Goal: Task Accomplishment & Management: Use online tool/utility

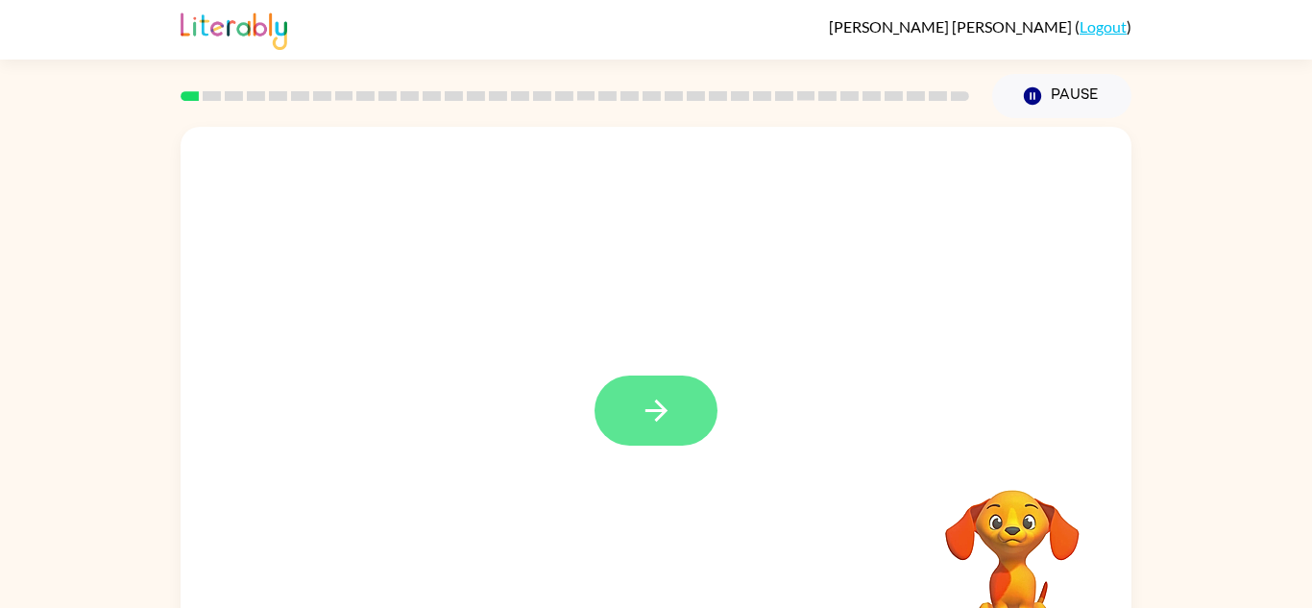
click at [664, 400] on icon "button" at bounding box center [656, 411] width 34 height 34
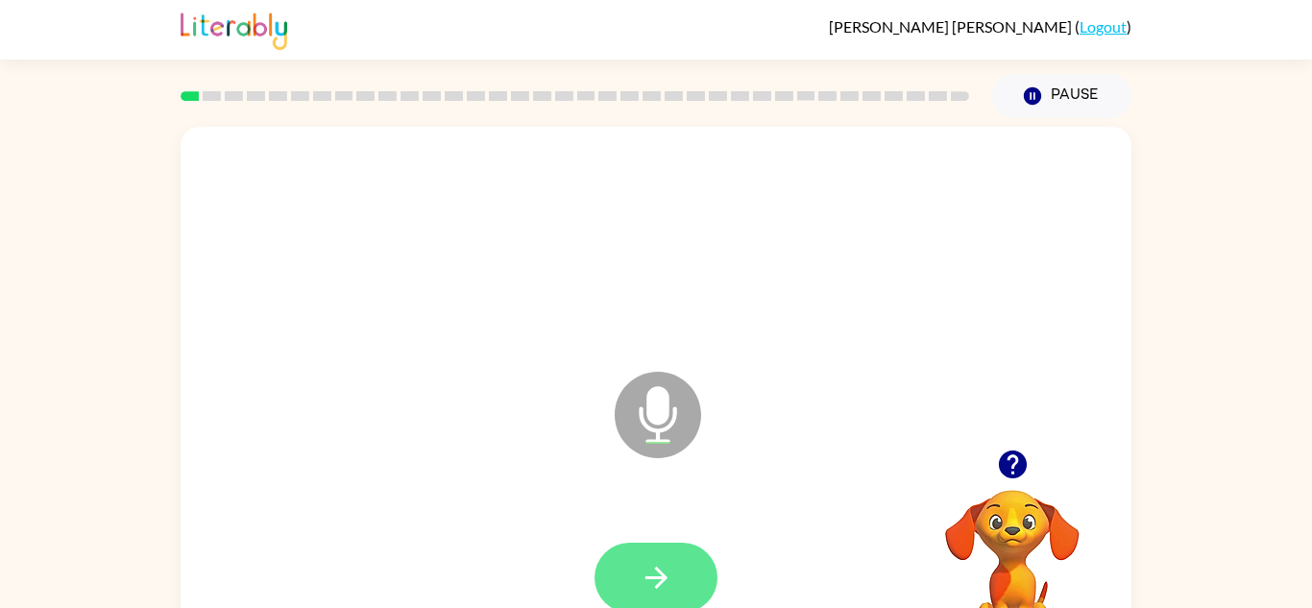
click at [705, 580] on button "button" at bounding box center [655, 577] width 123 height 70
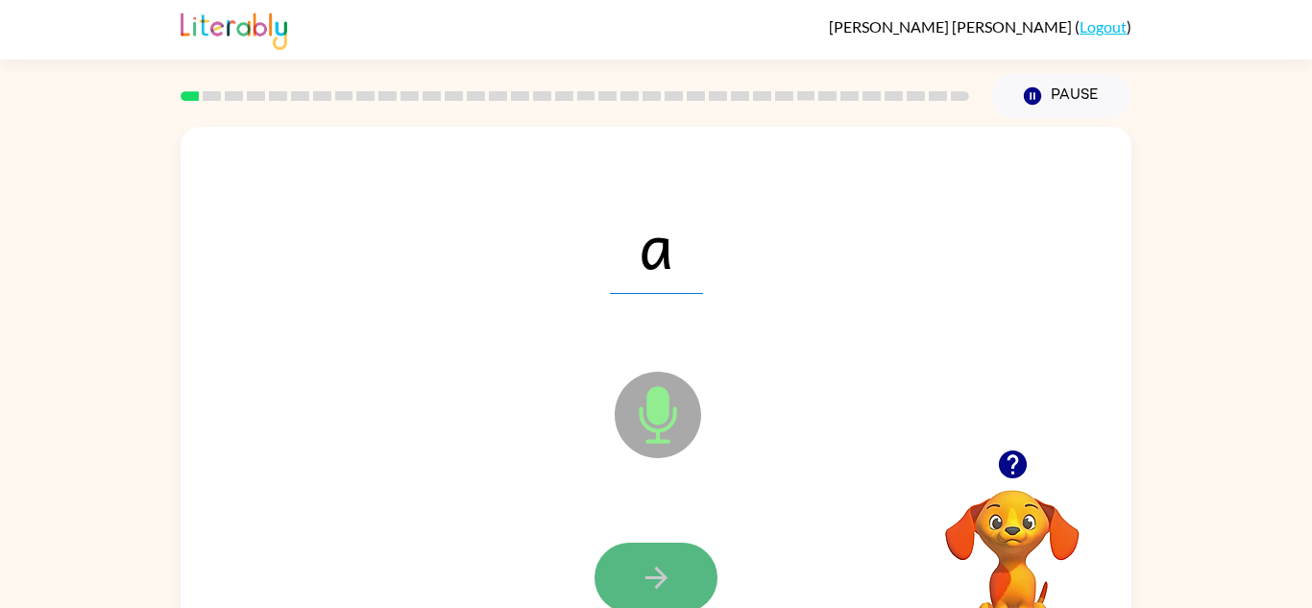
click at [644, 579] on icon "button" at bounding box center [656, 578] width 34 height 34
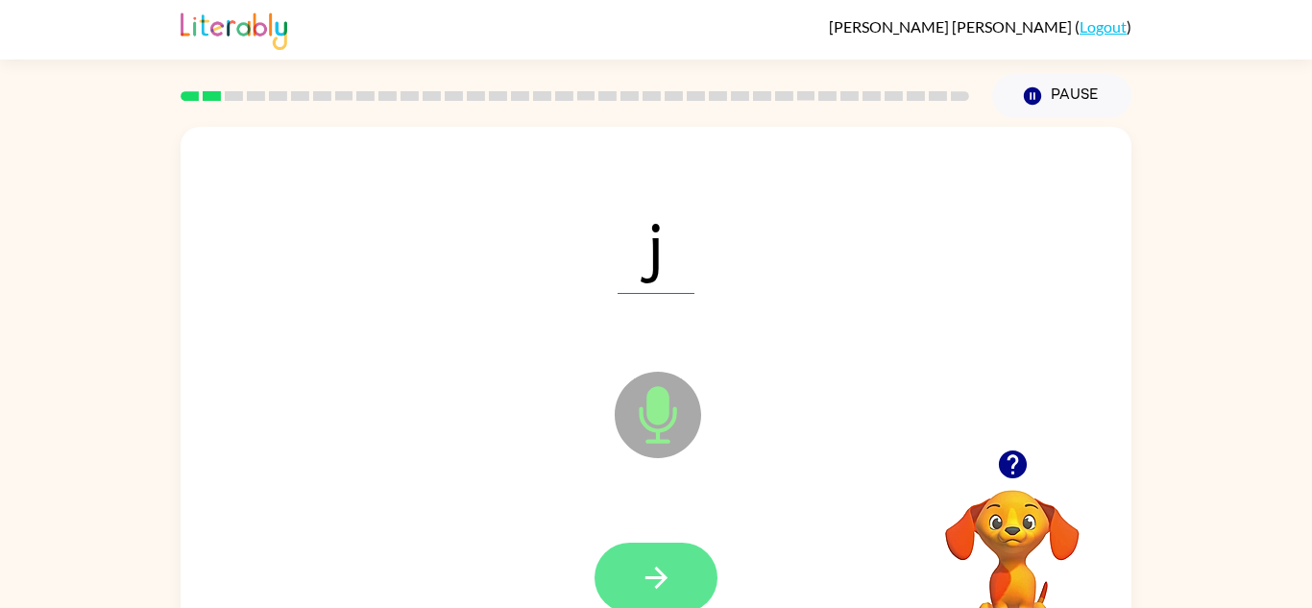
click at [645, 578] on icon "button" at bounding box center [655, 577] width 22 height 22
click at [627, 590] on button "button" at bounding box center [655, 577] width 123 height 70
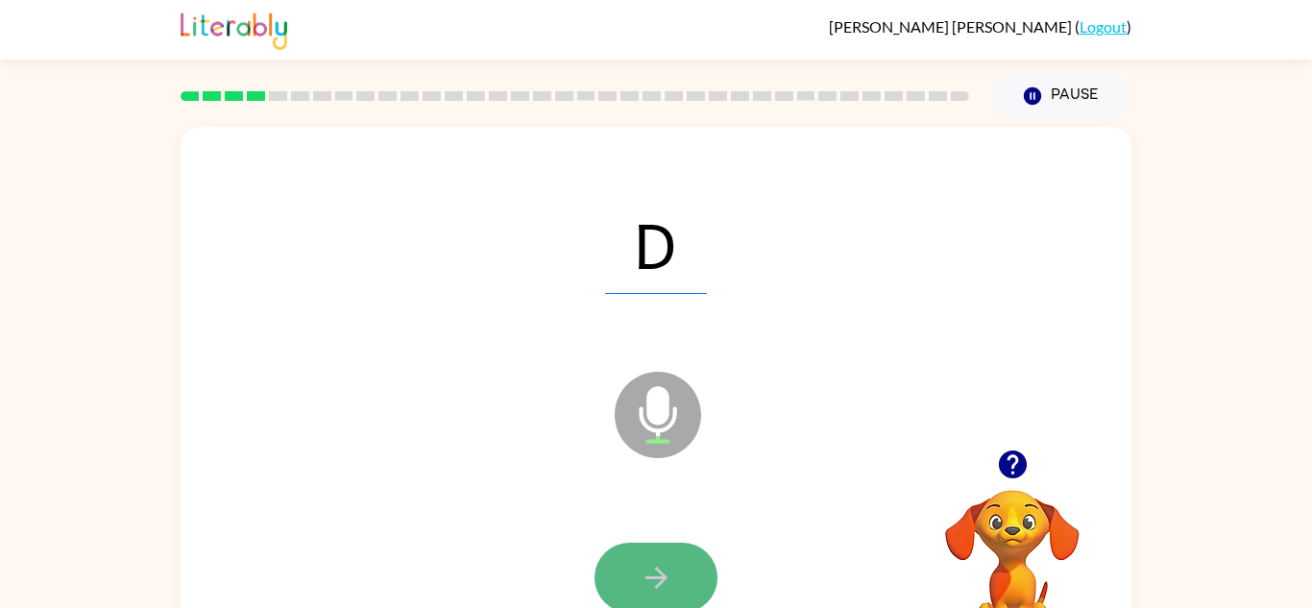
click at [616, 566] on button "button" at bounding box center [655, 577] width 123 height 70
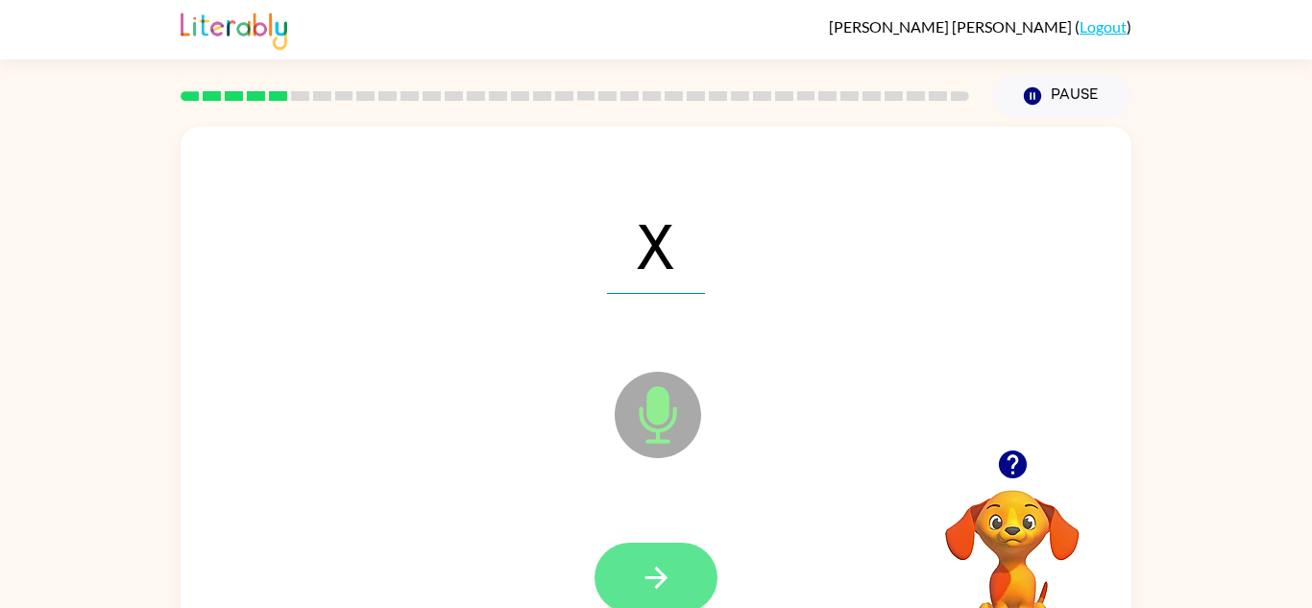
click at [617, 568] on button "button" at bounding box center [655, 577] width 123 height 70
click at [619, 570] on button "button" at bounding box center [655, 577] width 123 height 70
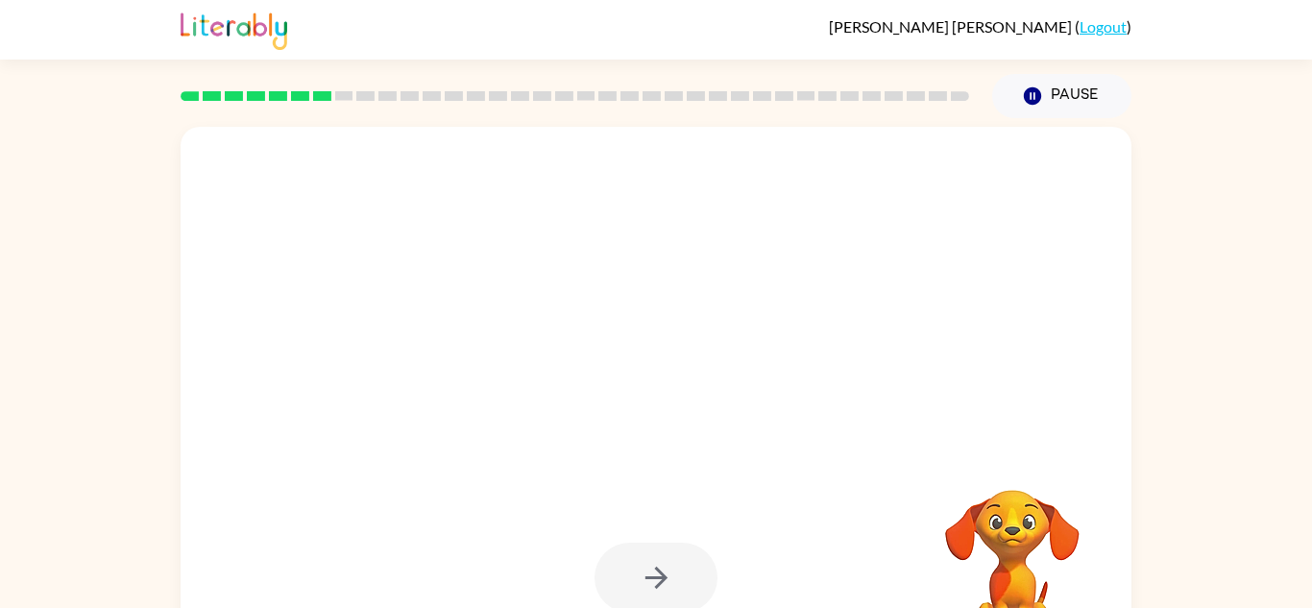
click at [1115, 469] on div at bounding box center [656, 401] width 951 height 548
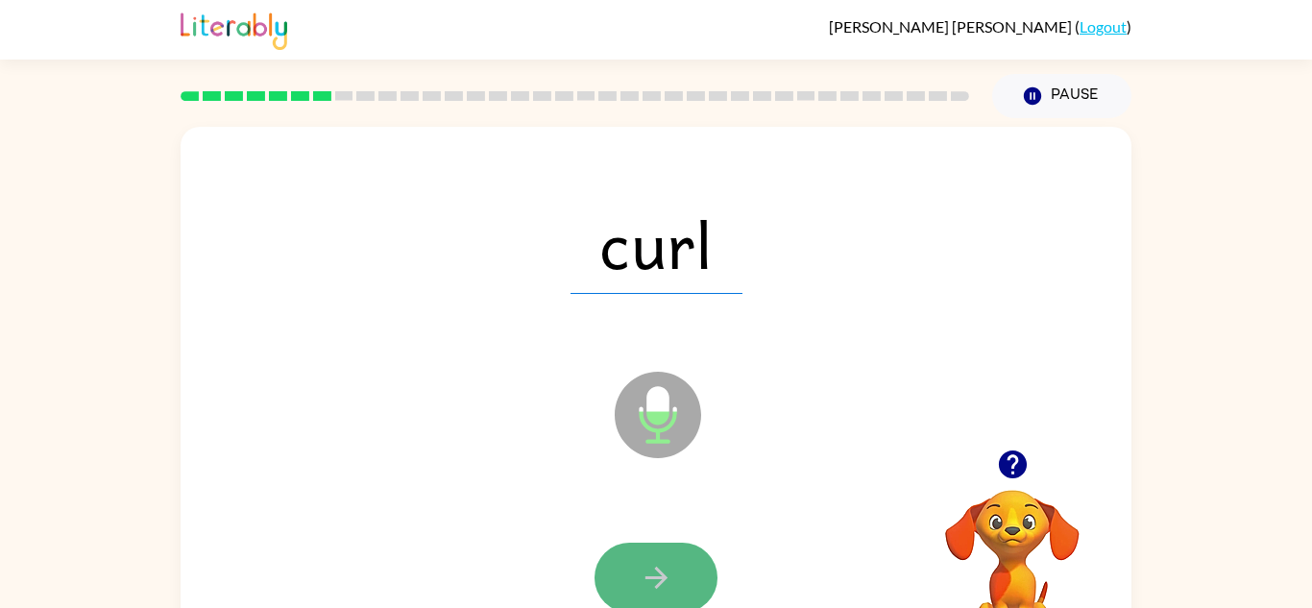
click at [635, 552] on button "button" at bounding box center [655, 577] width 123 height 70
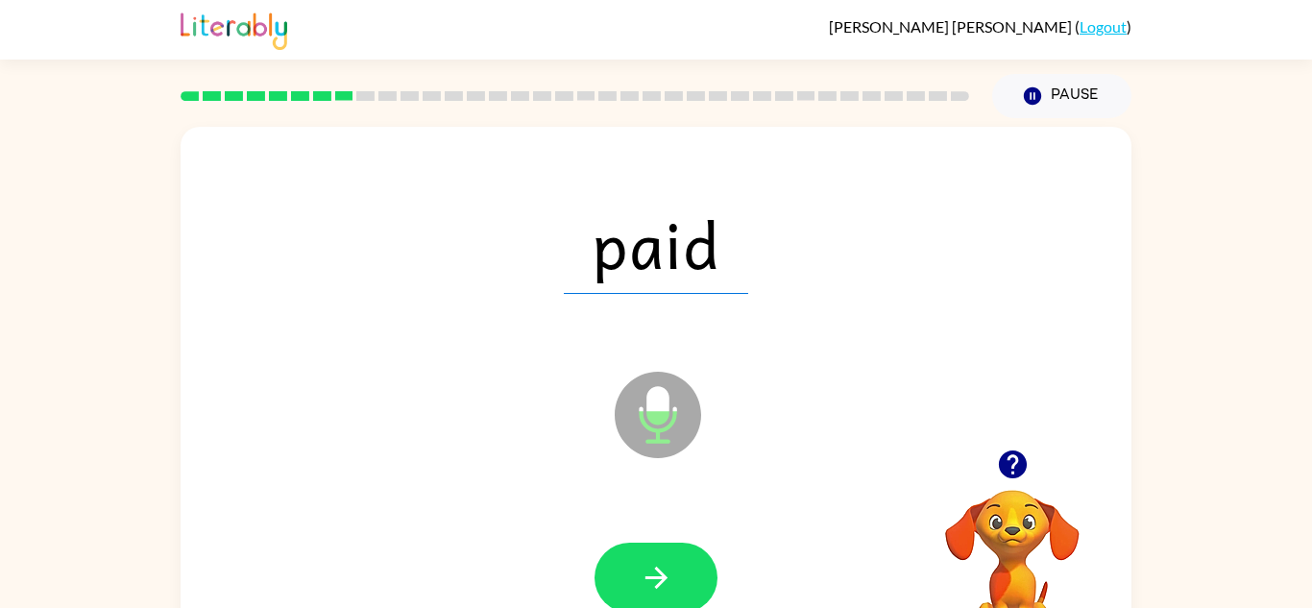
click at [635, 548] on button "button" at bounding box center [655, 577] width 123 height 70
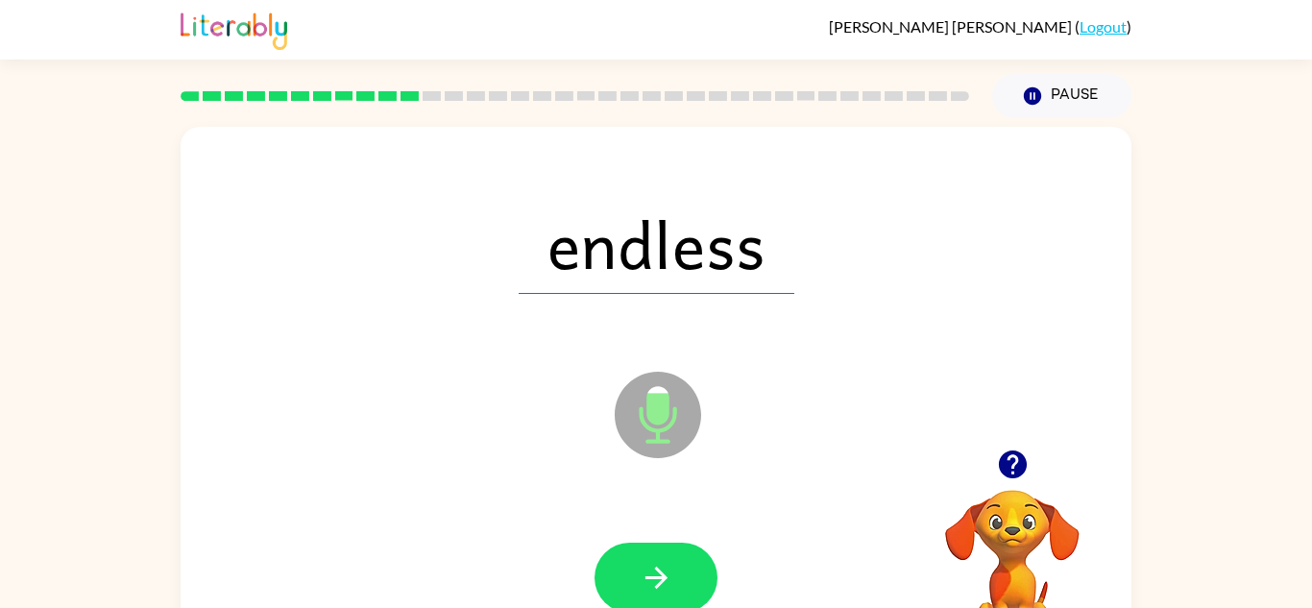
click at [635, 548] on button "button" at bounding box center [655, 577] width 123 height 70
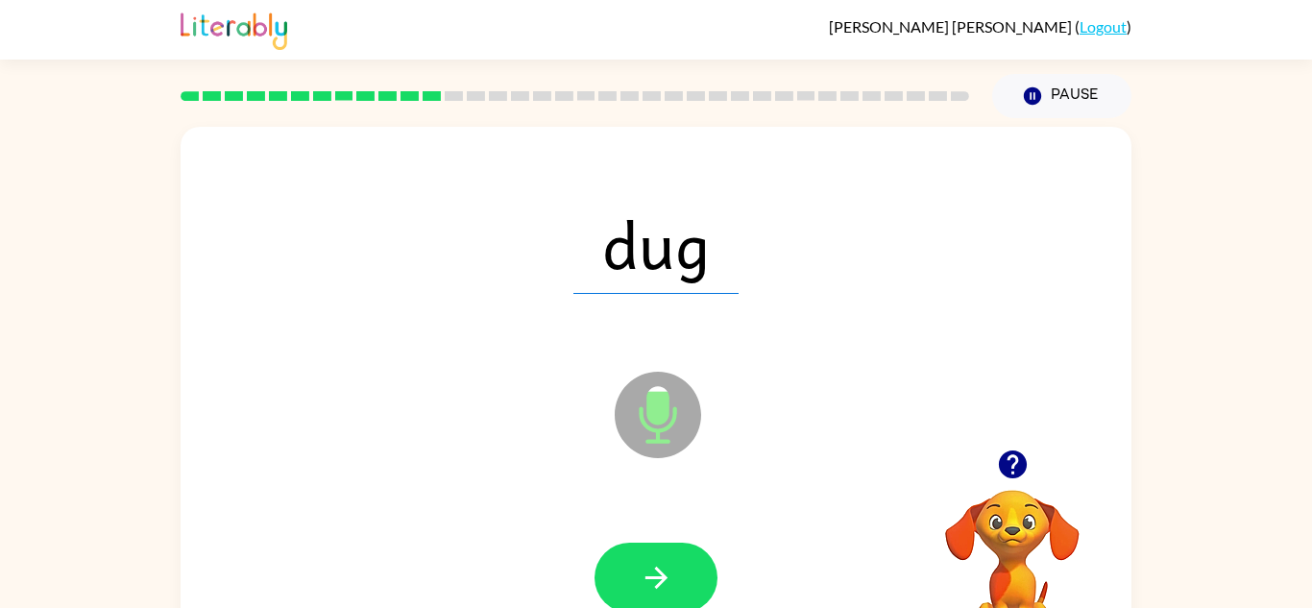
click at [635, 548] on button "button" at bounding box center [655, 577] width 123 height 70
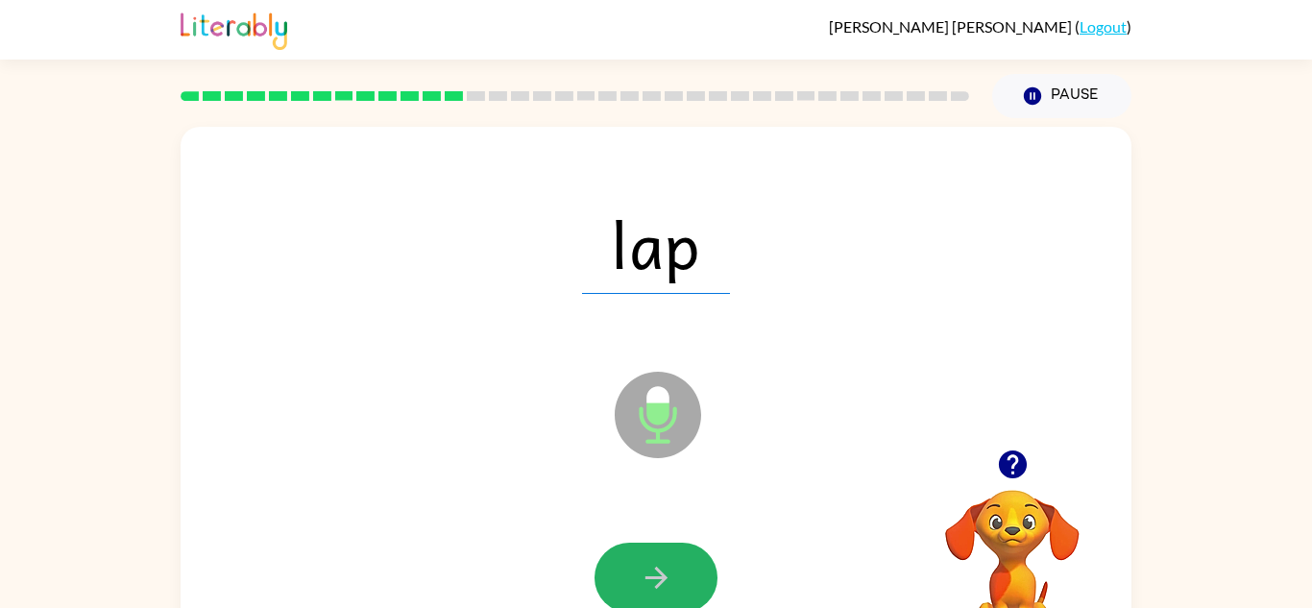
click at [635, 548] on button "button" at bounding box center [655, 577] width 123 height 70
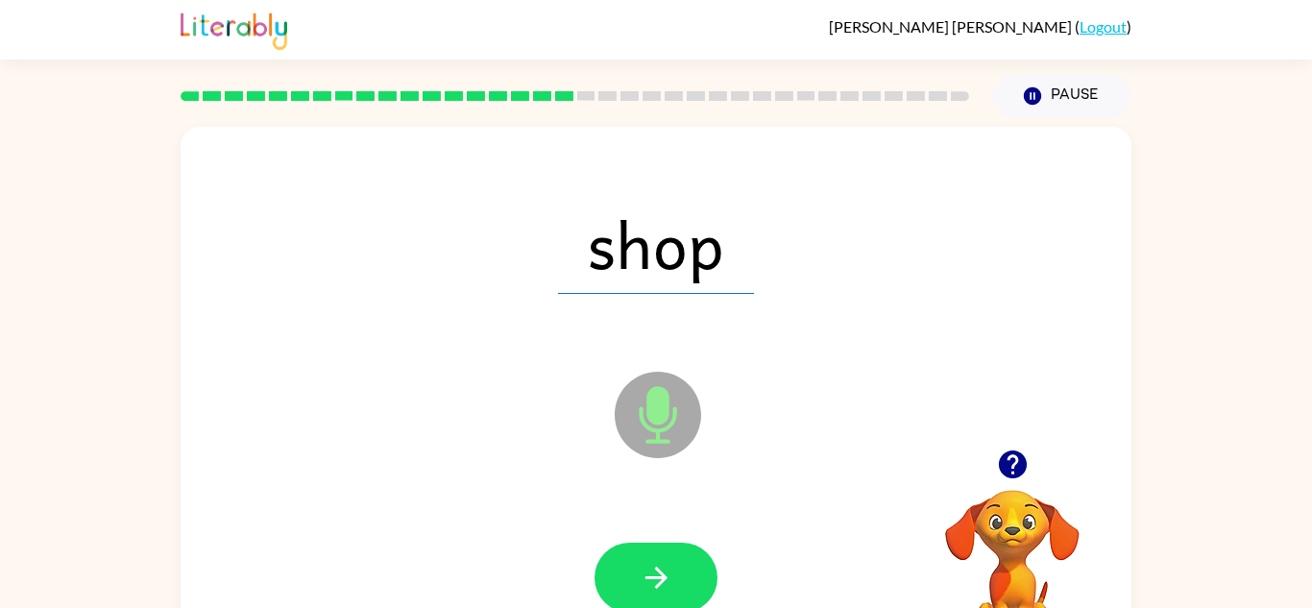
click at [635, 548] on button "button" at bounding box center [655, 577] width 123 height 70
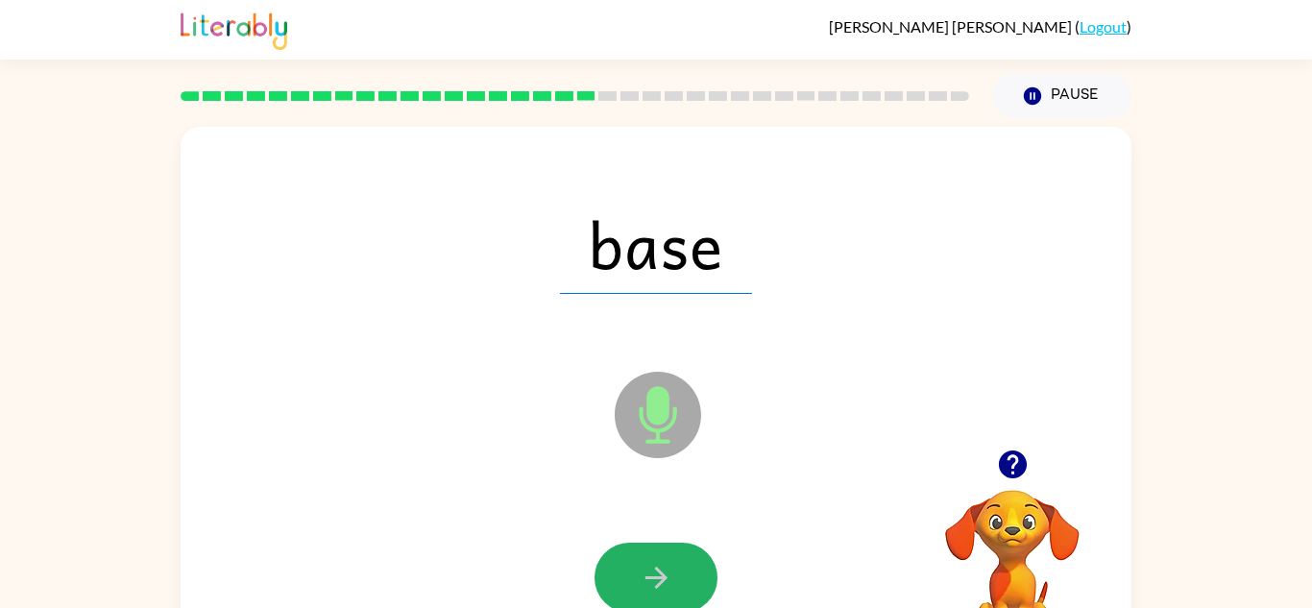
click at [635, 548] on button "button" at bounding box center [655, 577] width 123 height 70
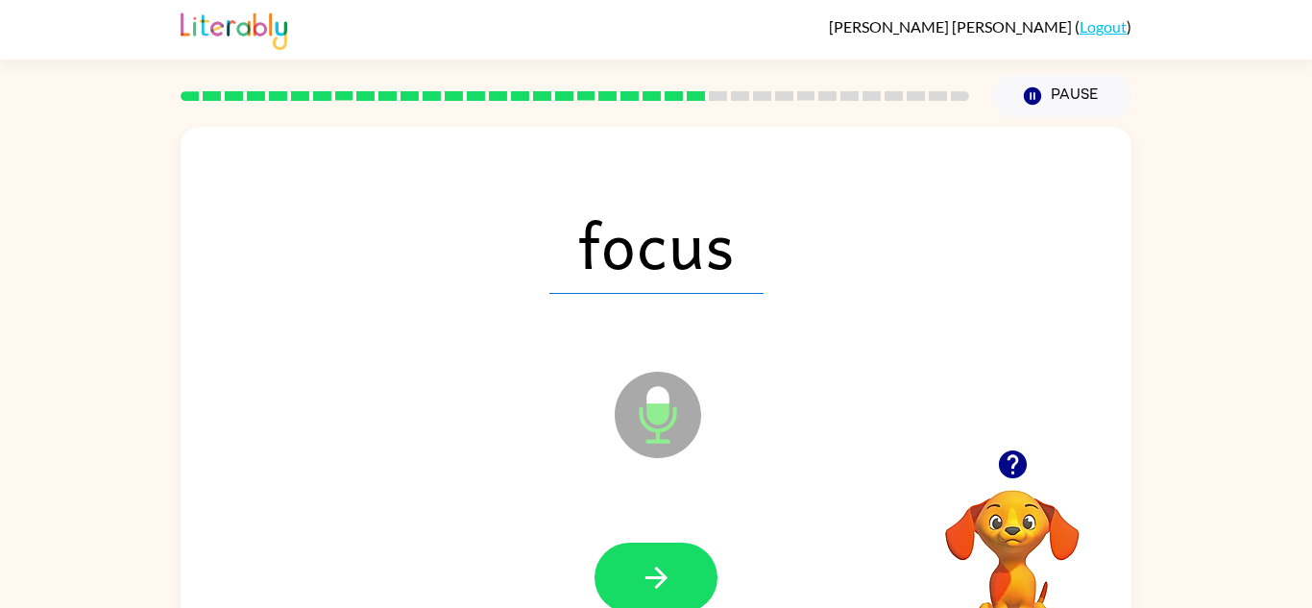
click at [635, 548] on button "button" at bounding box center [655, 577] width 123 height 70
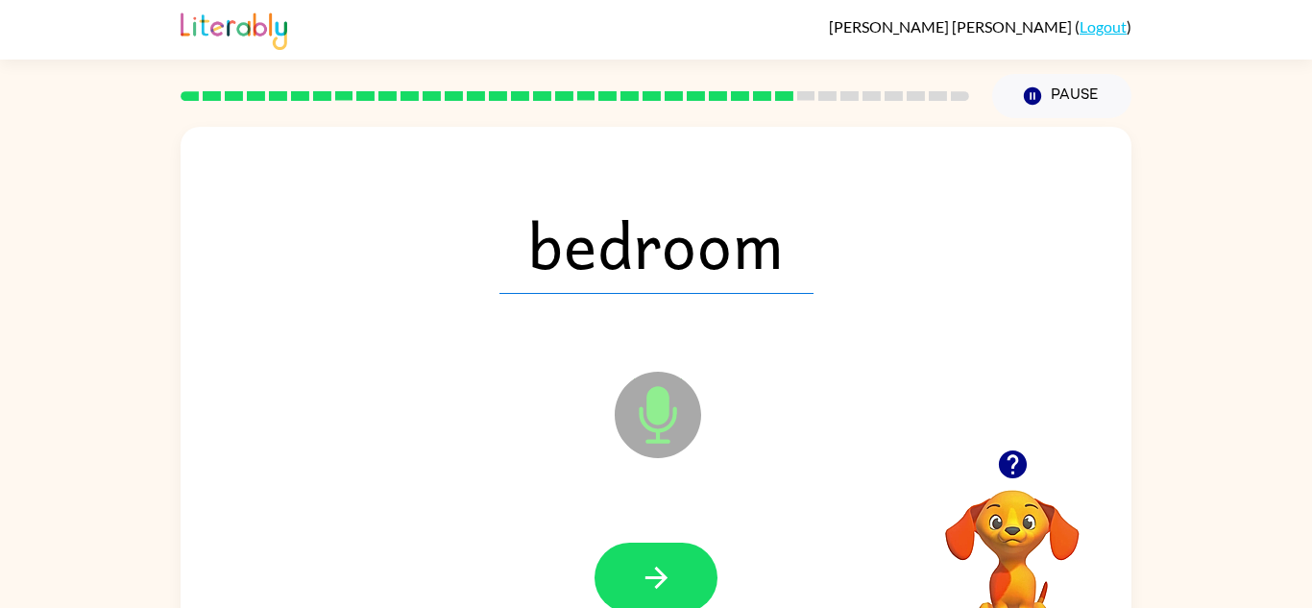
click at [635, 548] on button "button" at bounding box center [655, 577] width 123 height 70
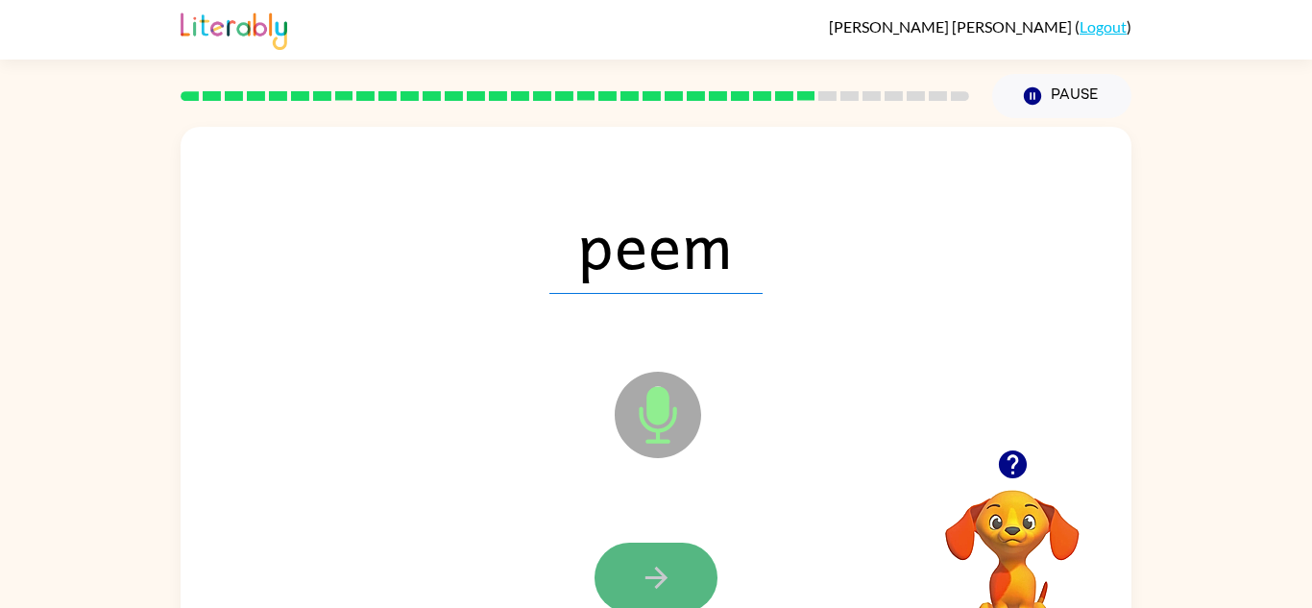
click at [635, 574] on button "button" at bounding box center [655, 577] width 123 height 70
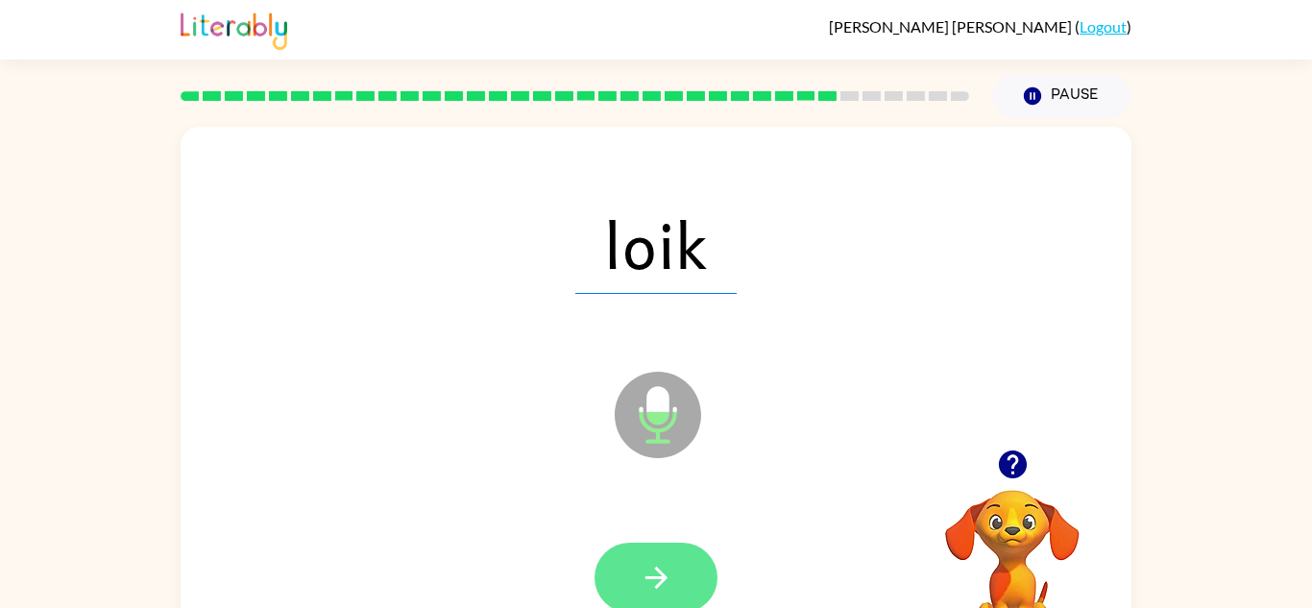
click at [662, 570] on icon "button" at bounding box center [656, 578] width 34 height 34
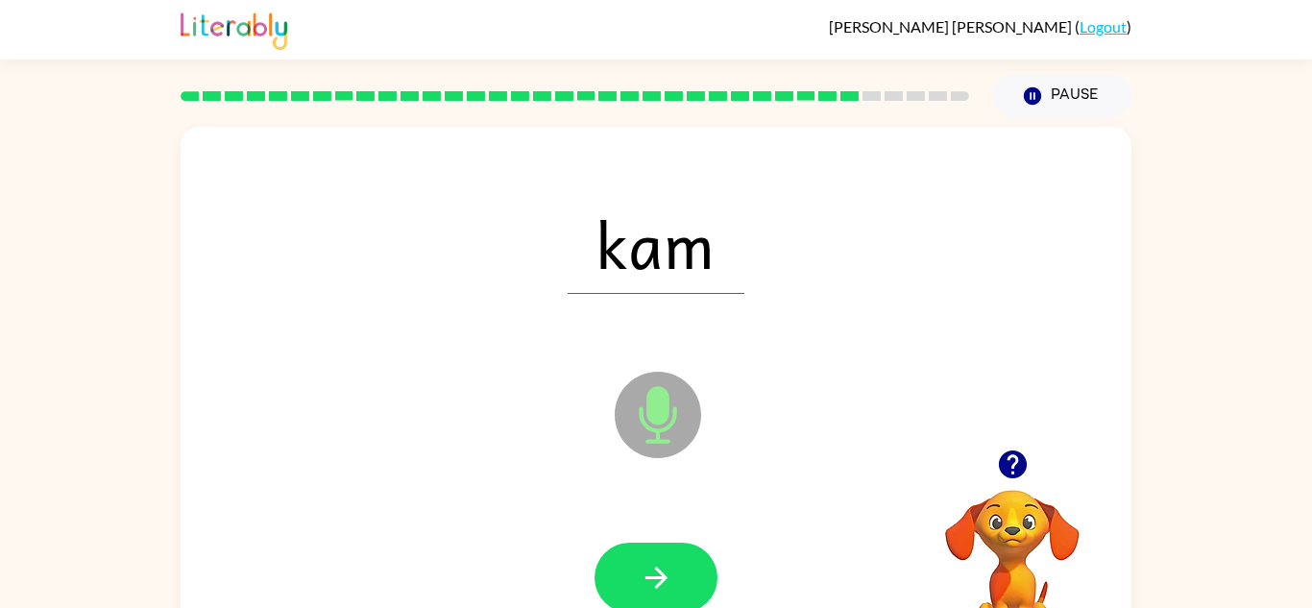
click at [663, 570] on icon "button" at bounding box center [656, 578] width 34 height 34
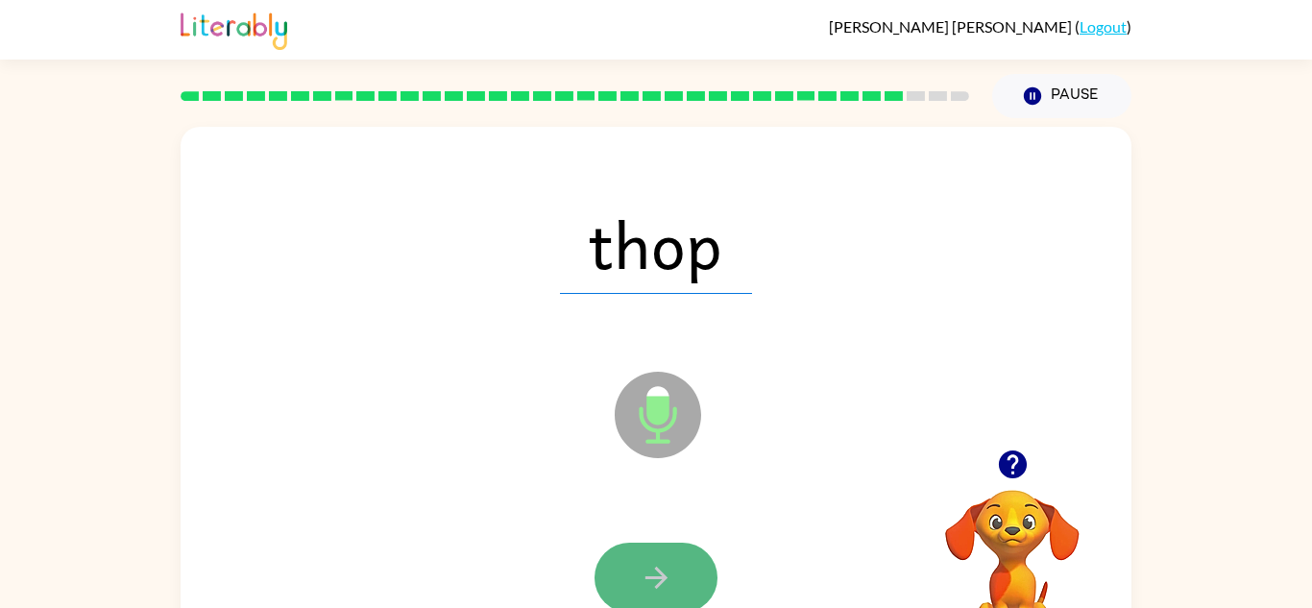
click at [663, 577] on icon "button" at bounding box center [655, 577] width 22 height 22
click at [665, 577] on icon "button" at bounding box center [655, 577] width 22 height 22
click at [665, 577] on div at bounding box center [655, 577] width 123 height 70
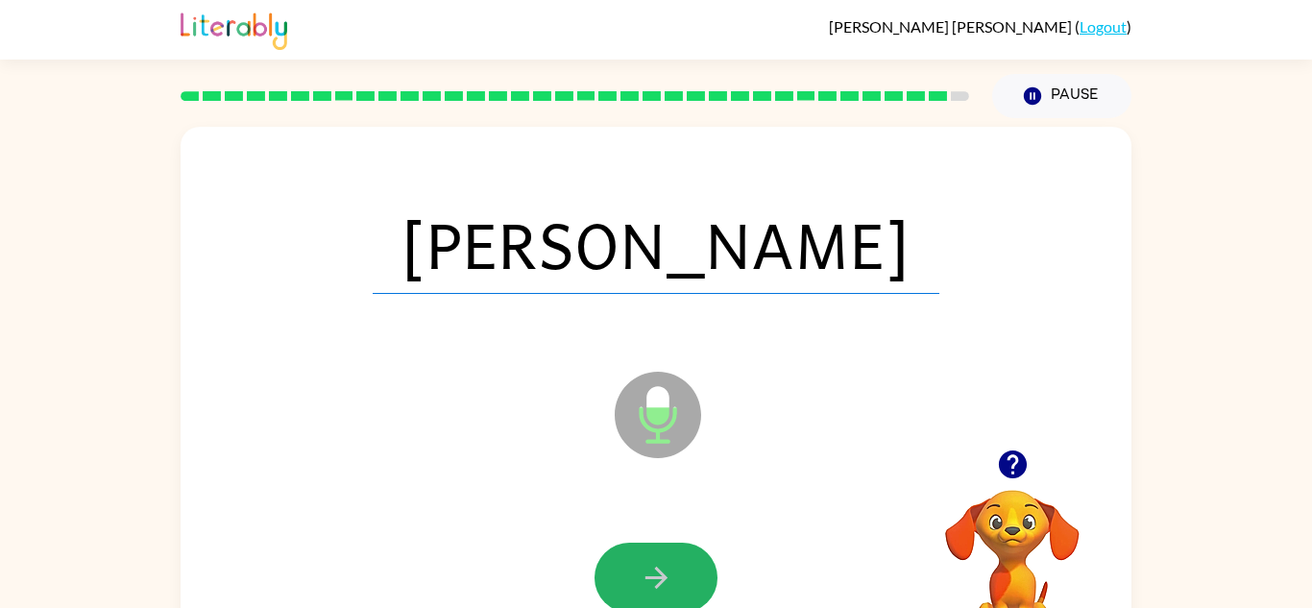
click at [665, 577] on icon "button" at bounding box center [655, 577] width 22 height 22
click at [665, 577] on div at bounding box center [655, 577] width 123 height 70
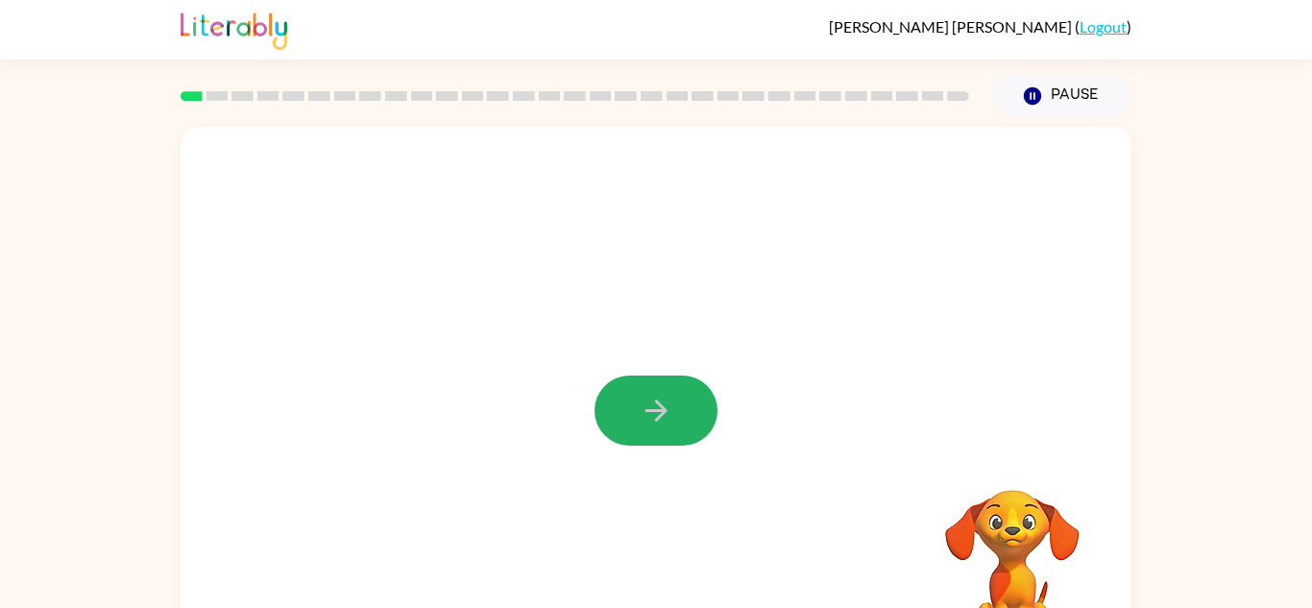
click at [653, 404] on icon "button" at bounding box center [656, 411] width 34 height 34
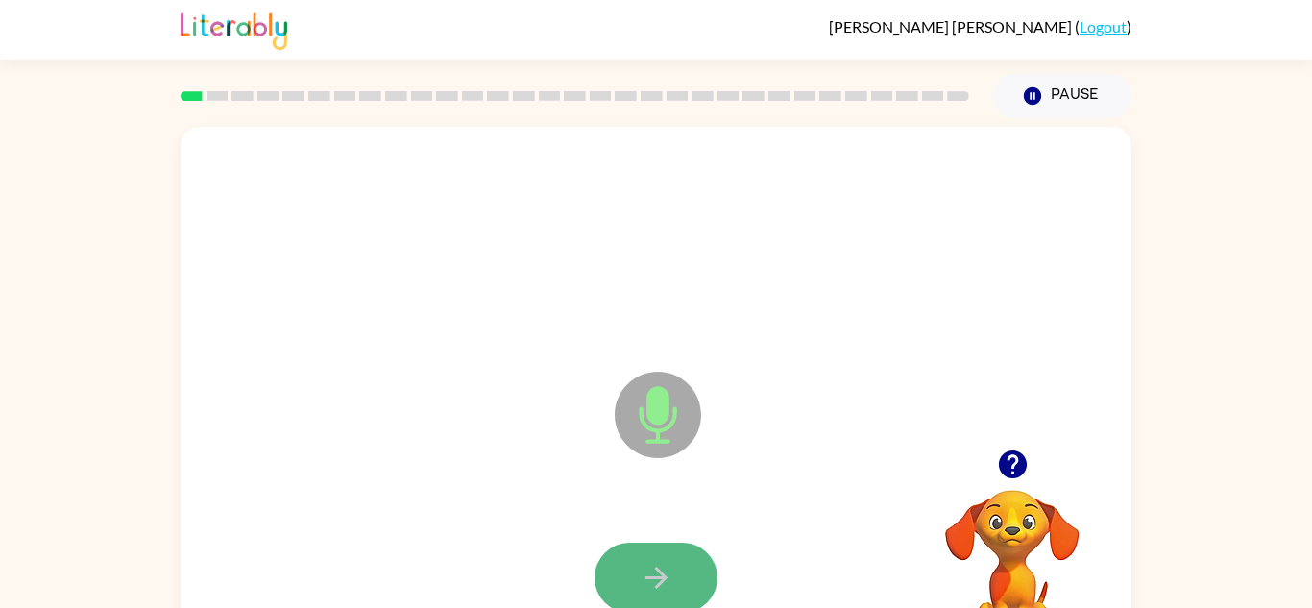
click at [639, 584] on icon "button" at bounding box center [656, 578] width 34 height 34
click at [647, 578] on icon "button" at bounding box center [655, 577] width 22 height 22
click at [655, 587] on icon "button" at bounding box center [655, 577] width 22 height 22
click at [649, 573] on icon "button" at bounding box center [656, 578] width 34 height 34
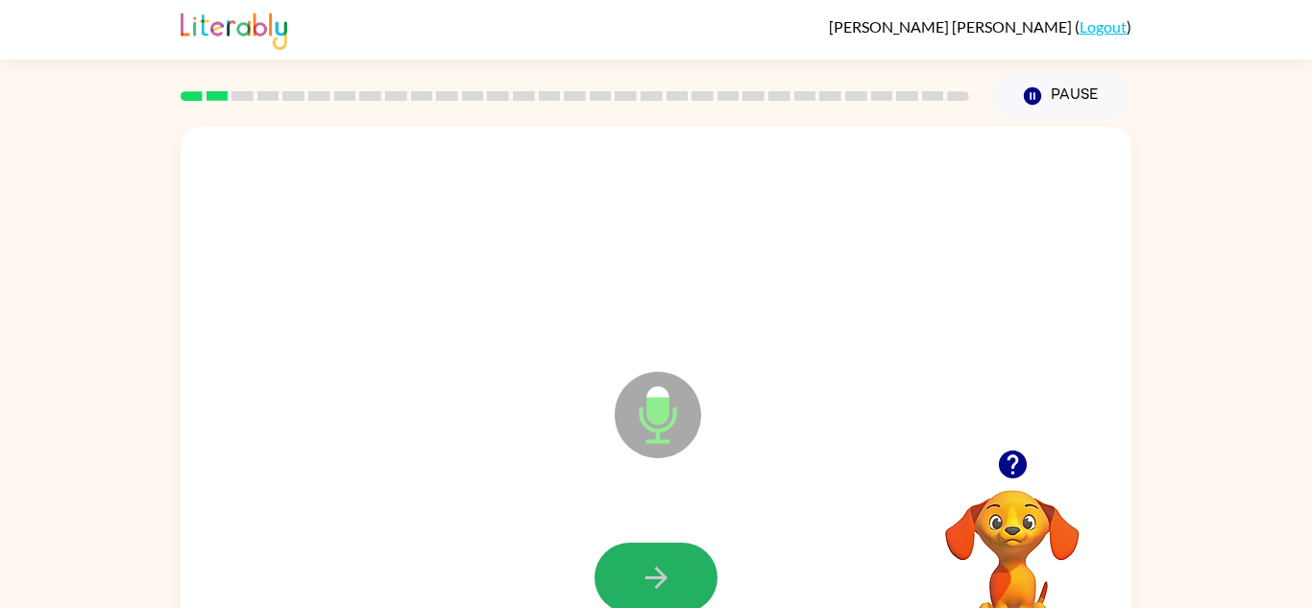
click at [649, 573] on icon "button" at bounding box center [656, 578] width 34 height 34
click at [647, 577] on icon "button" at bounding box center [655, 577] width 22 height 22
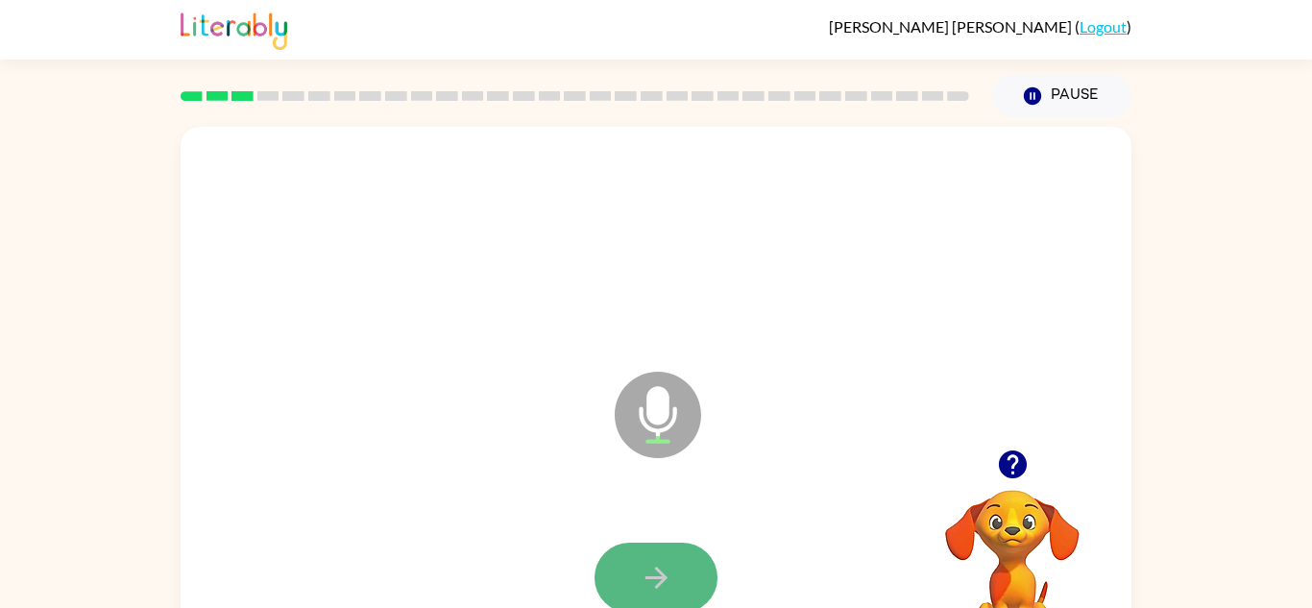
click at [637, 566] on button "button" at bounding box center [655, 577] width 123 height 70
click at [637, 570] on button "button" at bounding box center [655, 577] width 123 height 70
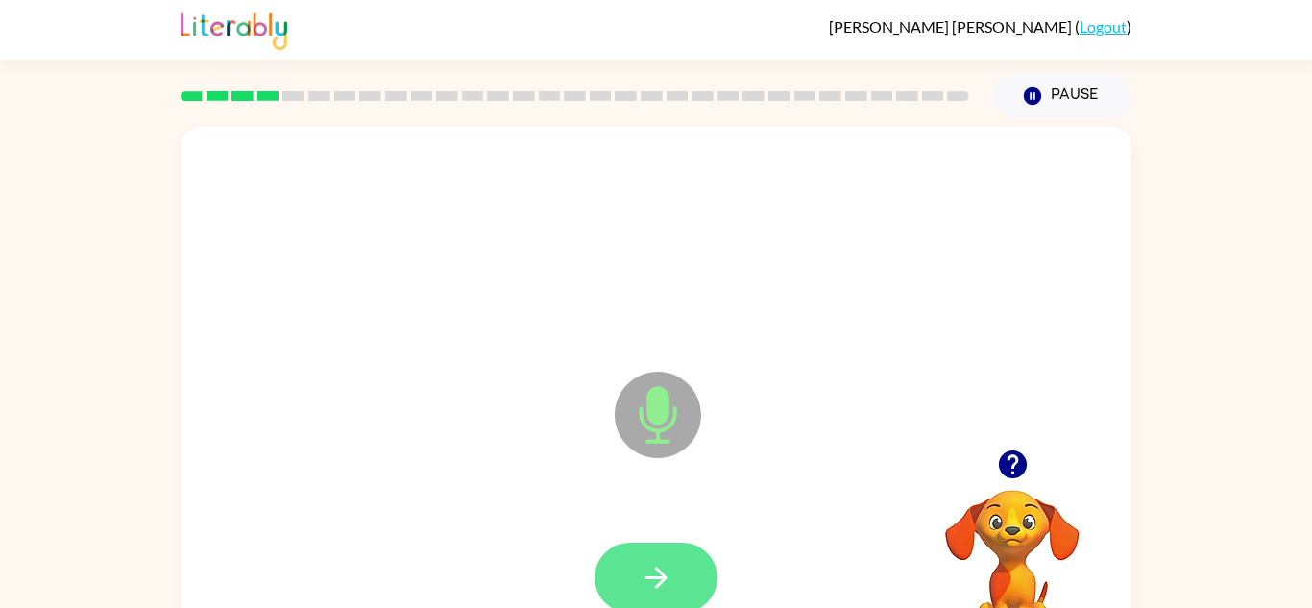
click at [637, 570] on button "button" at bounding box center [655, 577] width 123 height 70
click at [531, 513] on div at bounding box center [656, 577] width 912 height 157
click at [666, 580] on icon "button" at bounding box center [656, 578] width 34 height 34
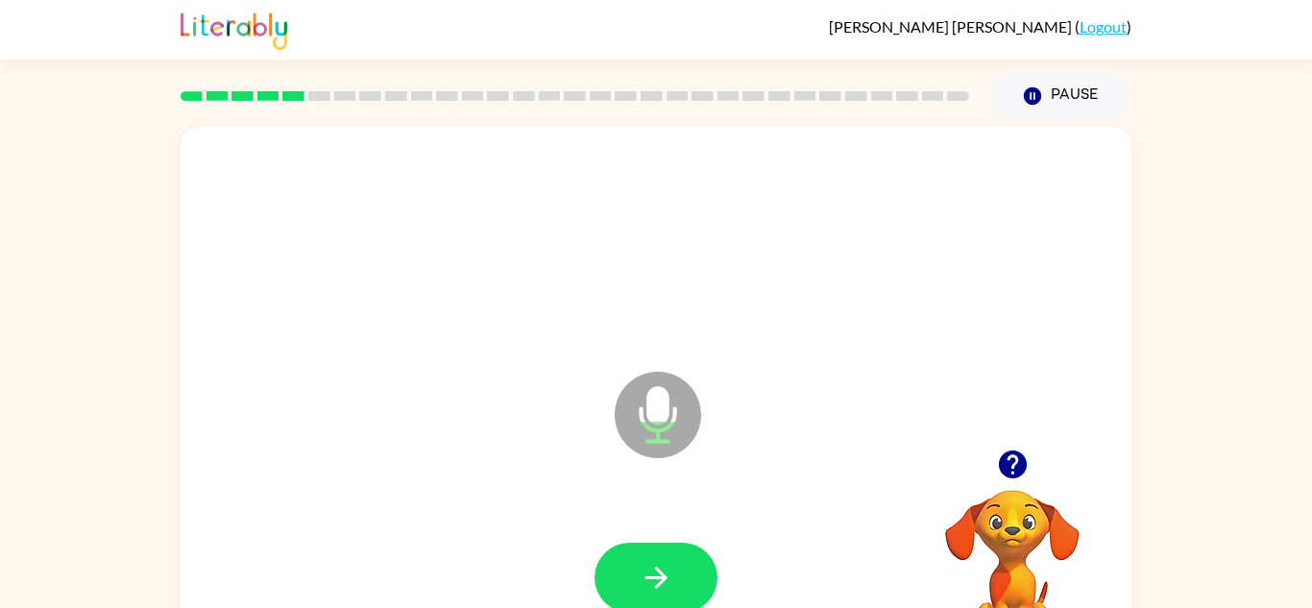
click at [666, 580] on icon "button" at bounding box center [656, 578] width 34 height 34
click at [677, 563] on button "button" at bounding box center [655, 577] width 123 height 70
click at [681, 566] on button "button" at bounding box center [655, 577] width 123 height 70
click at [686, 573] on button "button" at bounding box center [655, 577] width 123 height 70
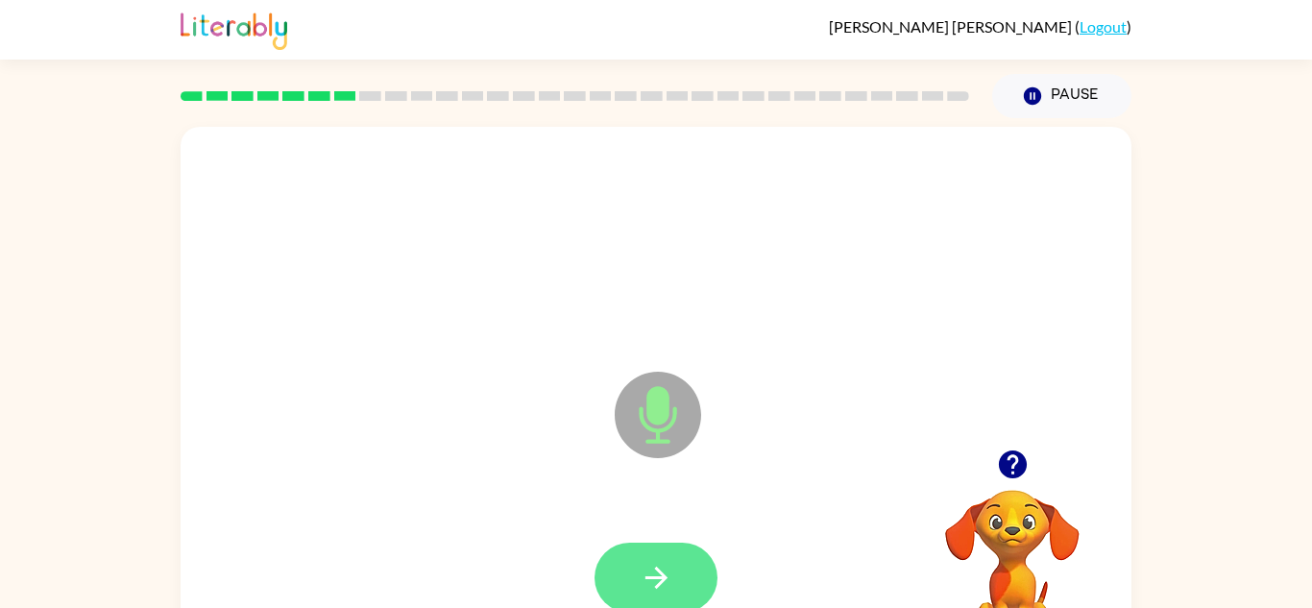
click at [688, 575] on button "button" at bounding box center [655, 577] width 123 height 70
click at [683, 578] on button "button" at bounding box center [655, 577] width 123 height 70
click at [679, 578] on button "button" at bounding box center [655, 577] width 123 height 70
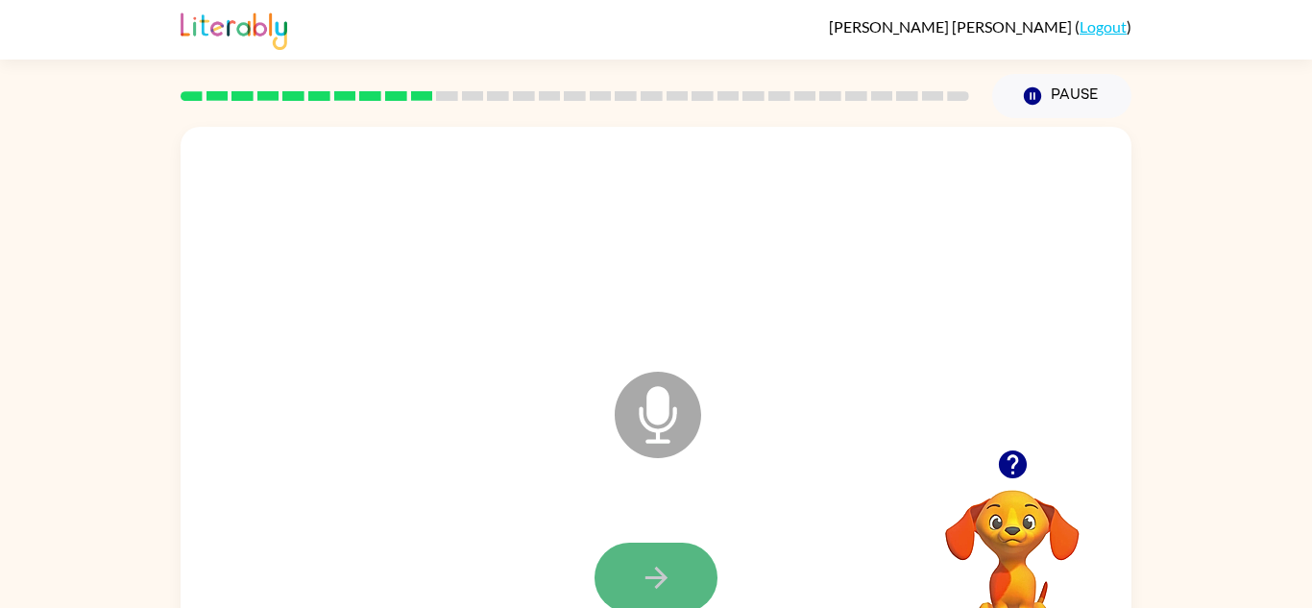
click at [682, 566] on button "button" at bounding box center [655, 577] width 123 height 70
click at [650, 544] on button "button" at bounding box center [655, 577] width 123 height 70
click at [1003, 447] on icon "button" at bounding box center [1013, 464] width 34 height 34
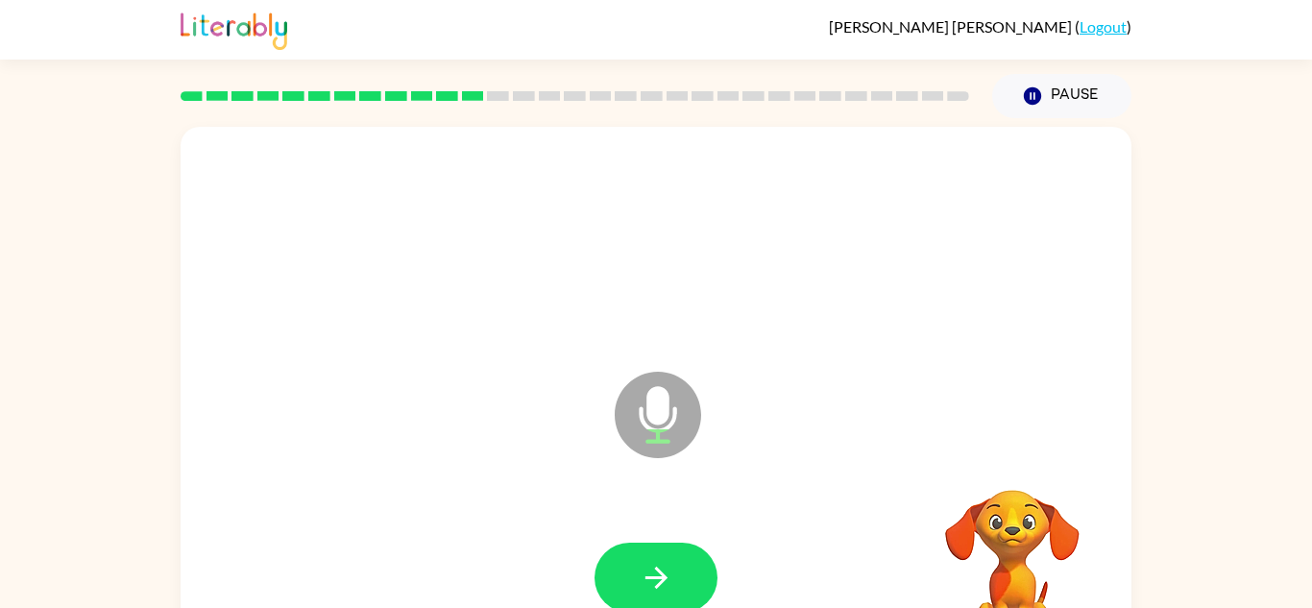
click at [1003, 446] on div "Microphone The Microphone is here when it is your turn to talk" at bounding box center [656, 401] width 951 height 548
click at [636, 580] on button "button" at bounding box center [655, 577] width 123 height 70
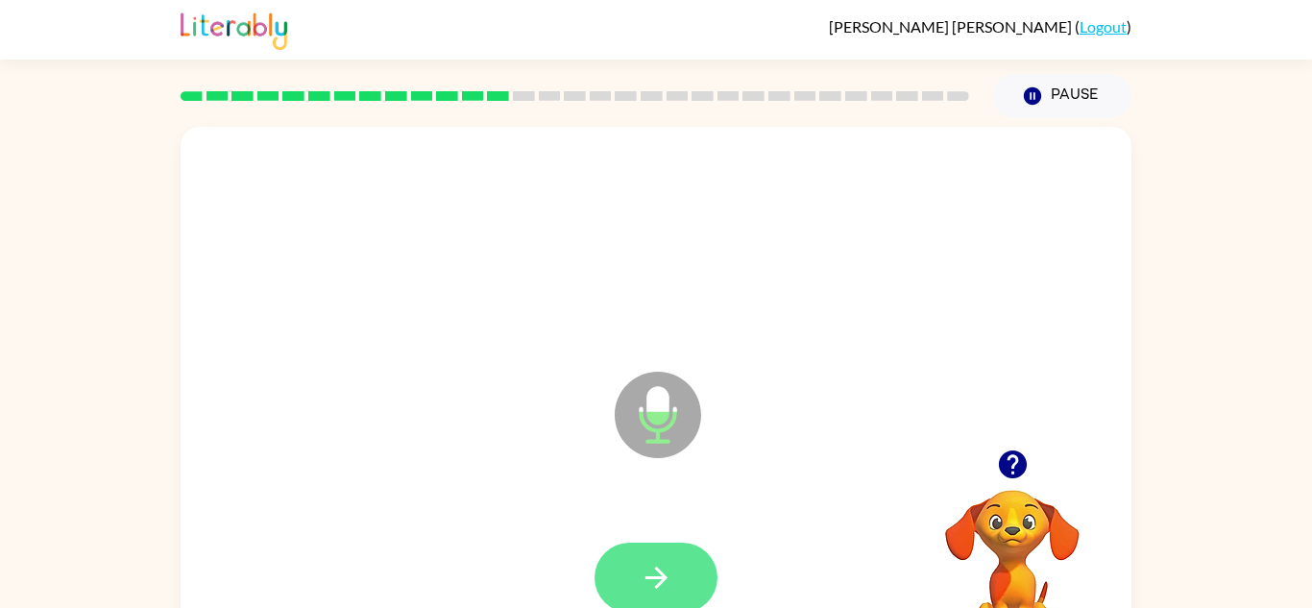
click at [671, 550] on button "button" at bounding box center [655, 577] width 123 height 70
click at [670, 552] on button "button" at bounding box center [655, 577] width 123 height 70
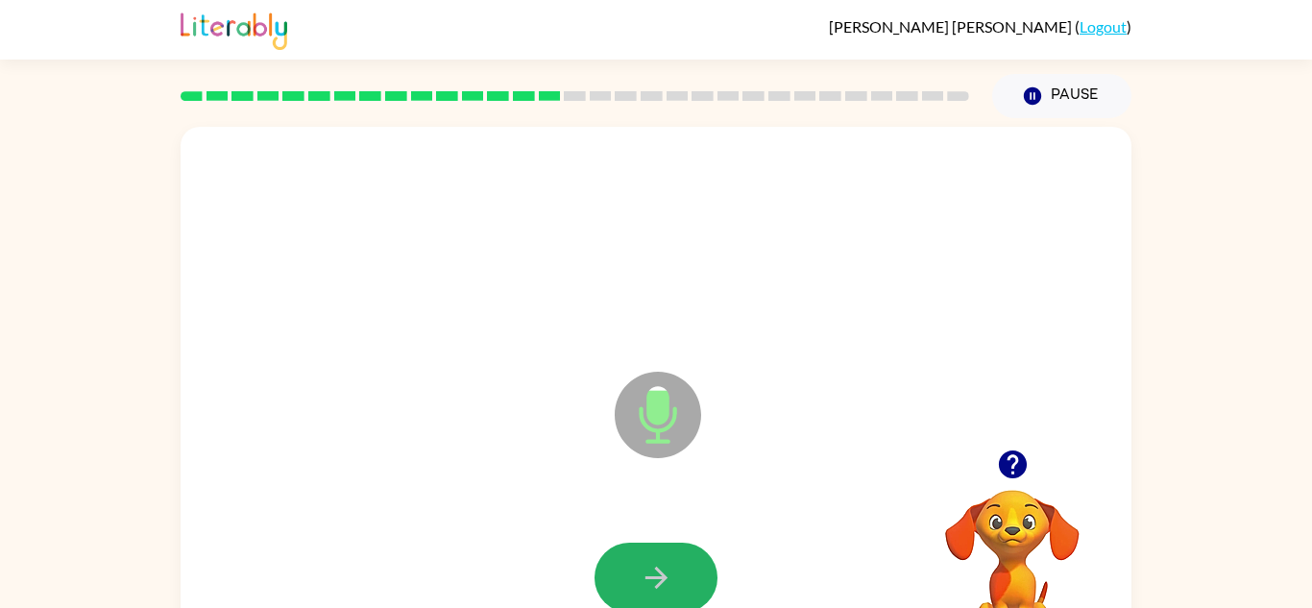
click at [670, 552] on button "button" at bounding box center [655, 577] width 123 height 70
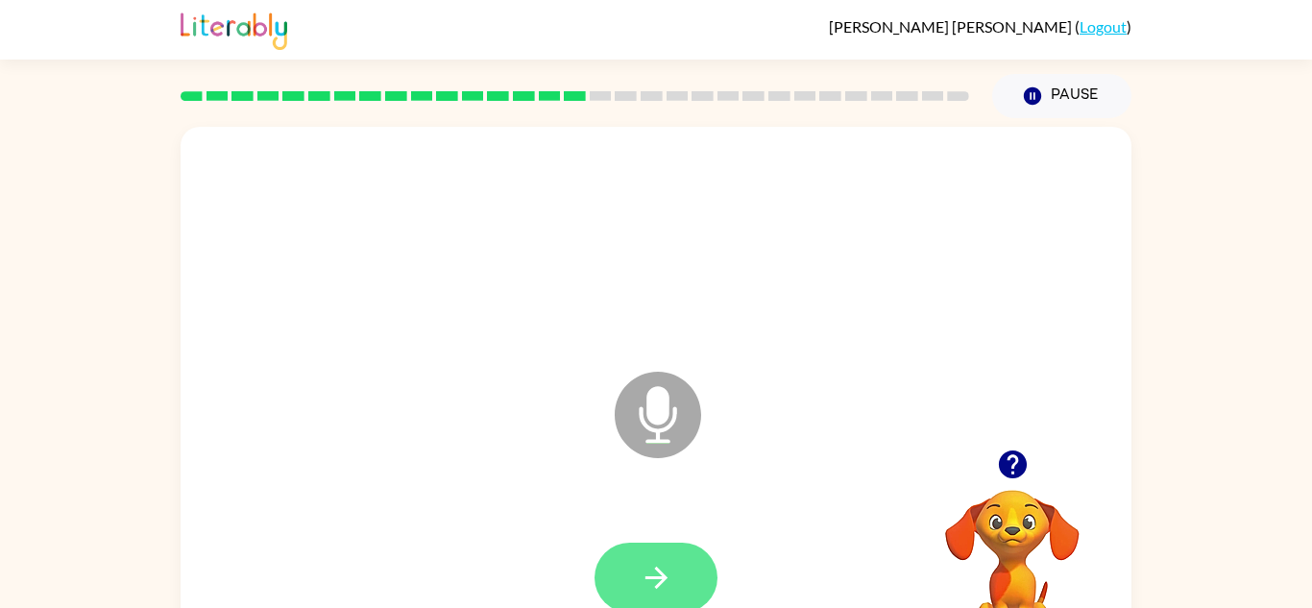
click at [678, 586] on button "button" at bounding box center [655, 577] width 123 height 70
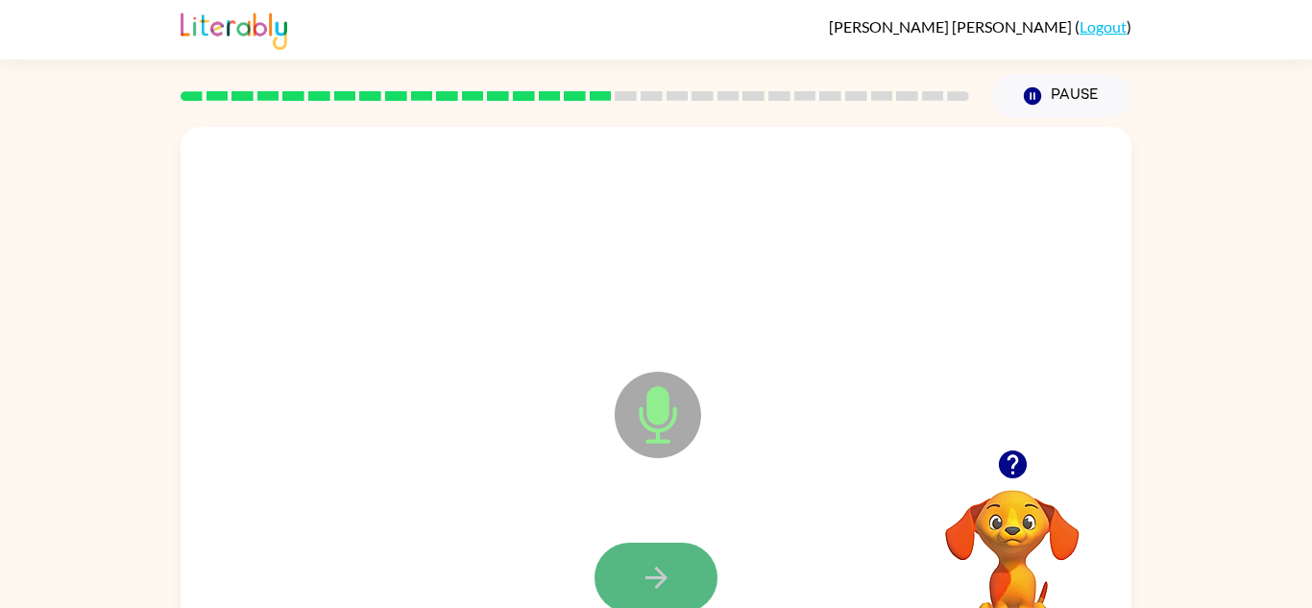
click at [675, 587] on button "button" at bounding box center [655, 577] width 123 height 70
click at [676, 586] on button "button" at bounding box center [655, 577] width 123 height 70
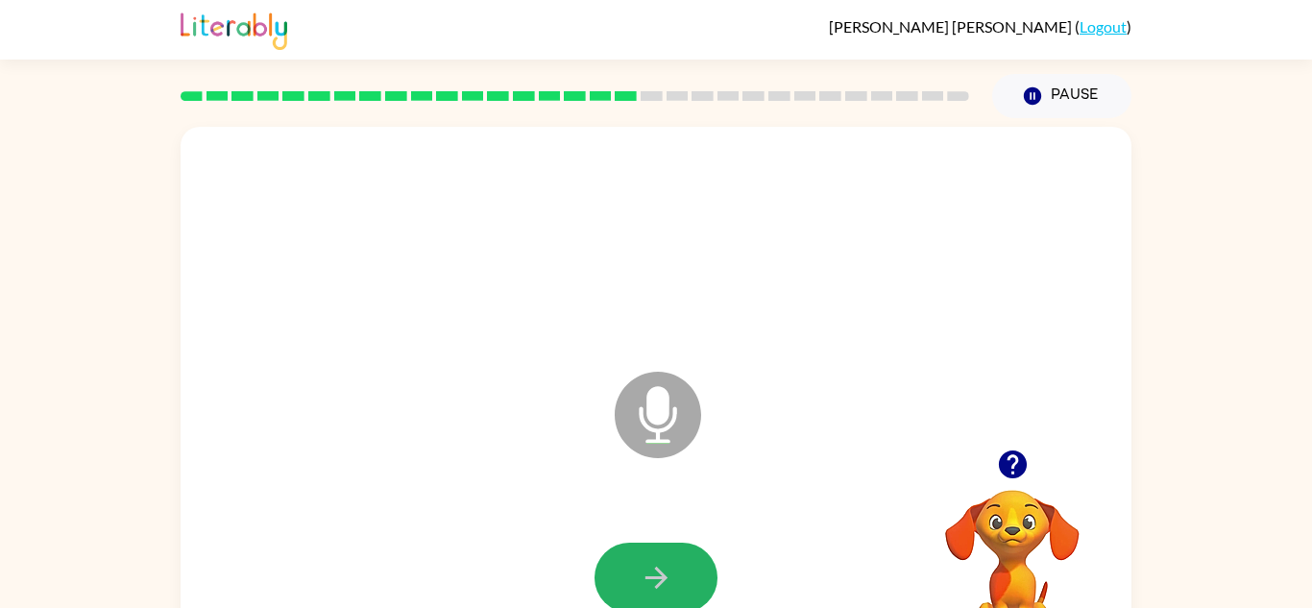
click at [676, 586] on button "button" at bounding box center [655, 577] width 123 height 70
click at [676, 586] on div at bounding box center [655, 577] width 123 height 70
click at [659, 565] on icon "button" at bounding box center [656, 578] width 34 height 34
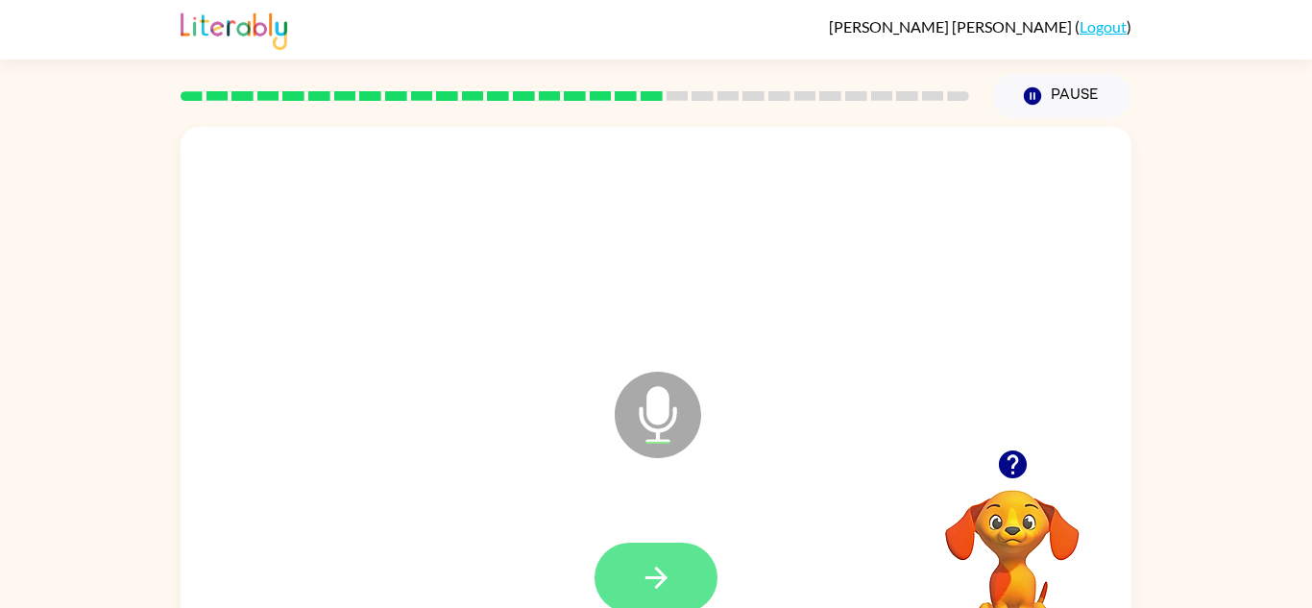
click at [662, 568] on icon "button" at bounding box center [656, 578] width 34 height 34
click at [663, 571] on icon "button" at bounding box center [656, 578] width 34 height 34
click at [664, 572] on icon "button" at bounding box center [656, 578] width 34 height 34
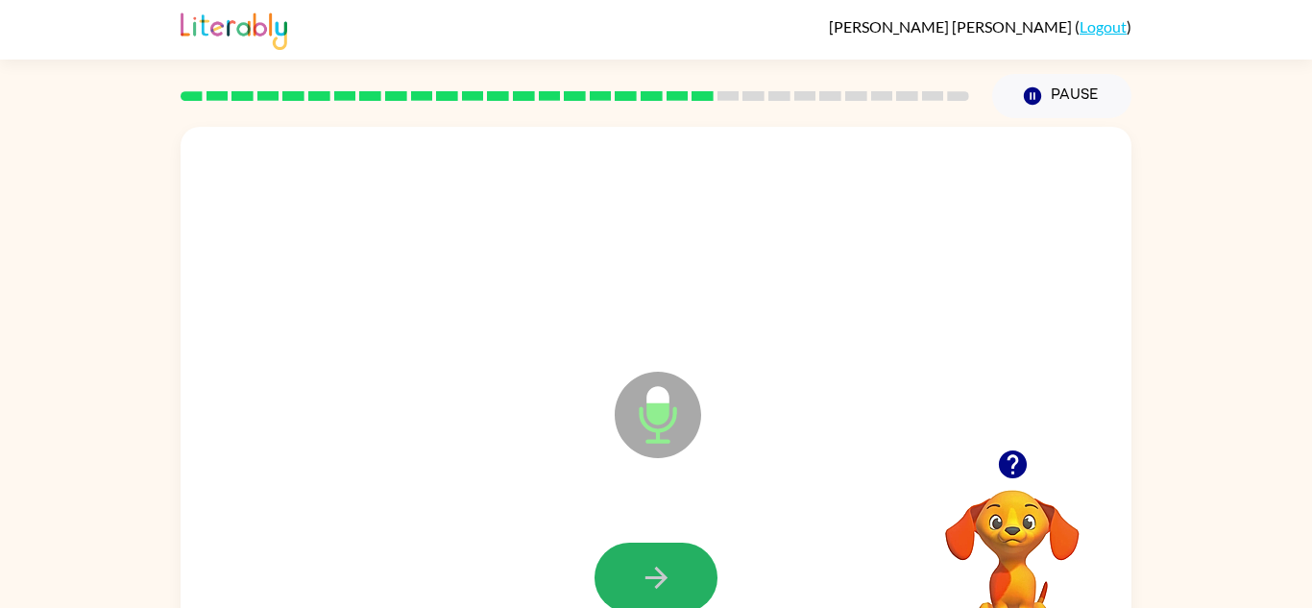
click at [664, 572] on icon "button" at bounding box center [656, 578] width 34 height 34
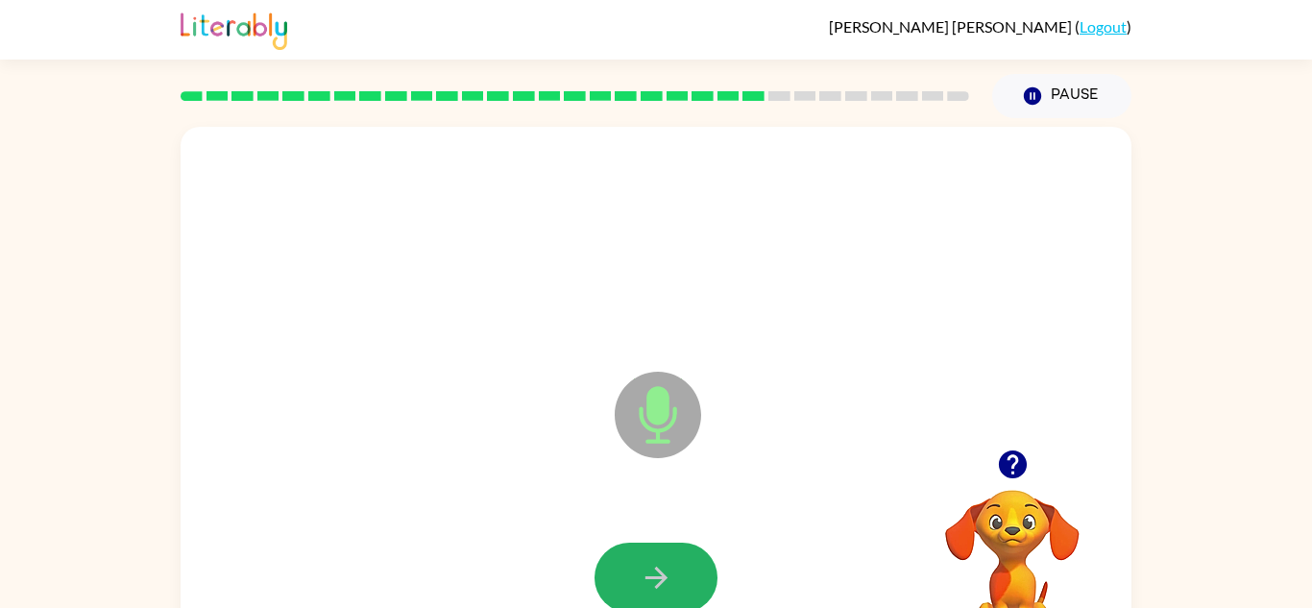
click at [664, 572] on icon "button" at bounding box center [656, 578] width 34 height 34
click at [703, 572] on button "button" at bounding box center [655, 577] width 123 height 70
click at [708, 573] on button "button" at bounding box center [655, 577] width 123 height 70
click at [703, 569] on button "button" at bounding box center [655, 577] width 123 height 70
click at [705, 569] on button "button" at bounding box center [655, 577] width 123 height 70
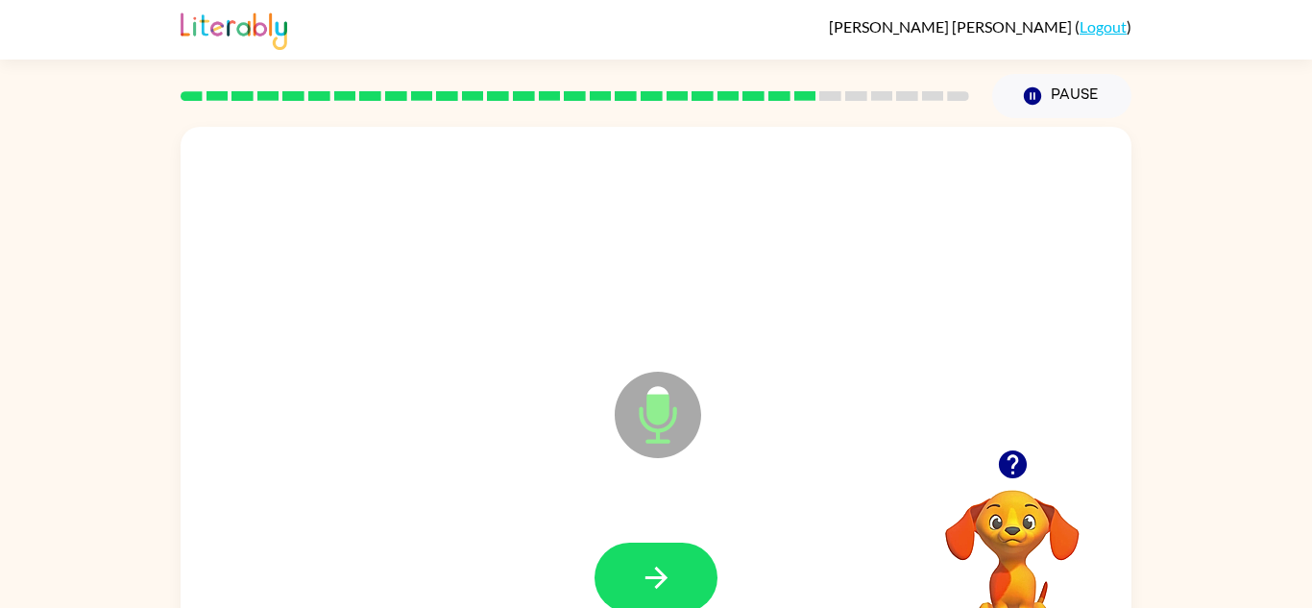
click at [705, 569] on button "button" at bounding box center [655, 577] width 123 height 70
click at [709, 570] on button "button" at bounding box center [655, 577] width 123 height 70
click at [707, 572] on button "button" at bounding box center [655, 577] width 123 height 70
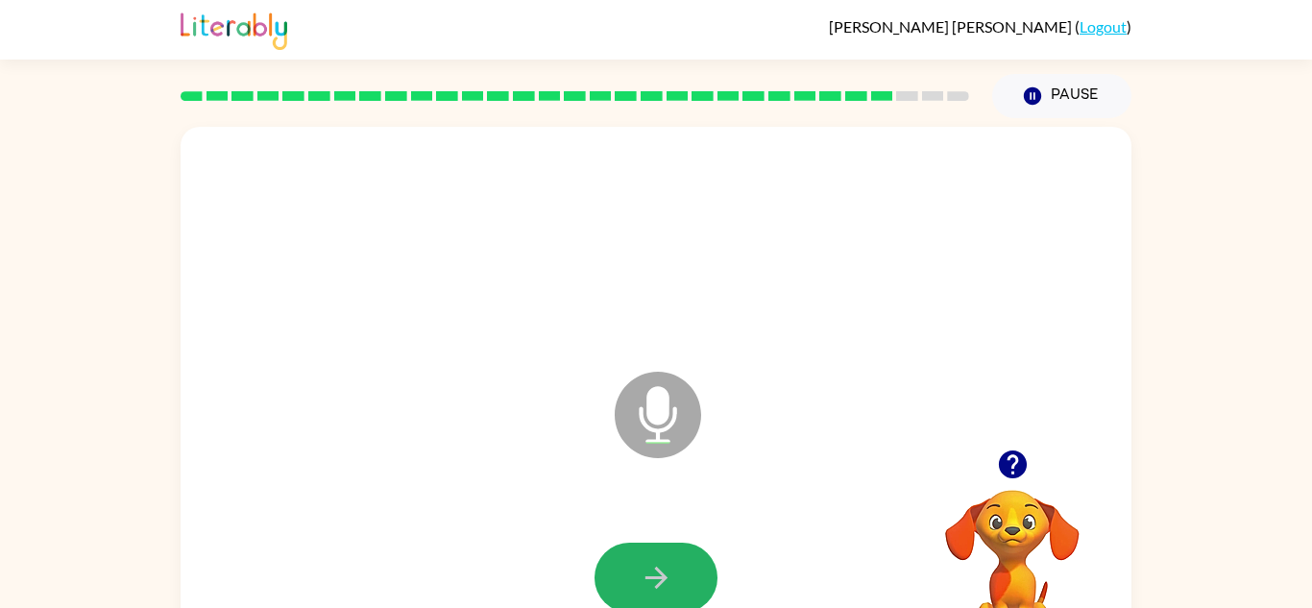
click at [707, 572] on button "button" at bounding box center [655, 577] width 123 height 70
click at [701, 575] on button "button" at bounding box center [655, 577] width 123 height 70
click at [703, 575] on button "button" at bounding box center [655, 577] width 123 height 70
click at [704, 580] on button "button" at bounding box center [655, 577] width 123 height 70
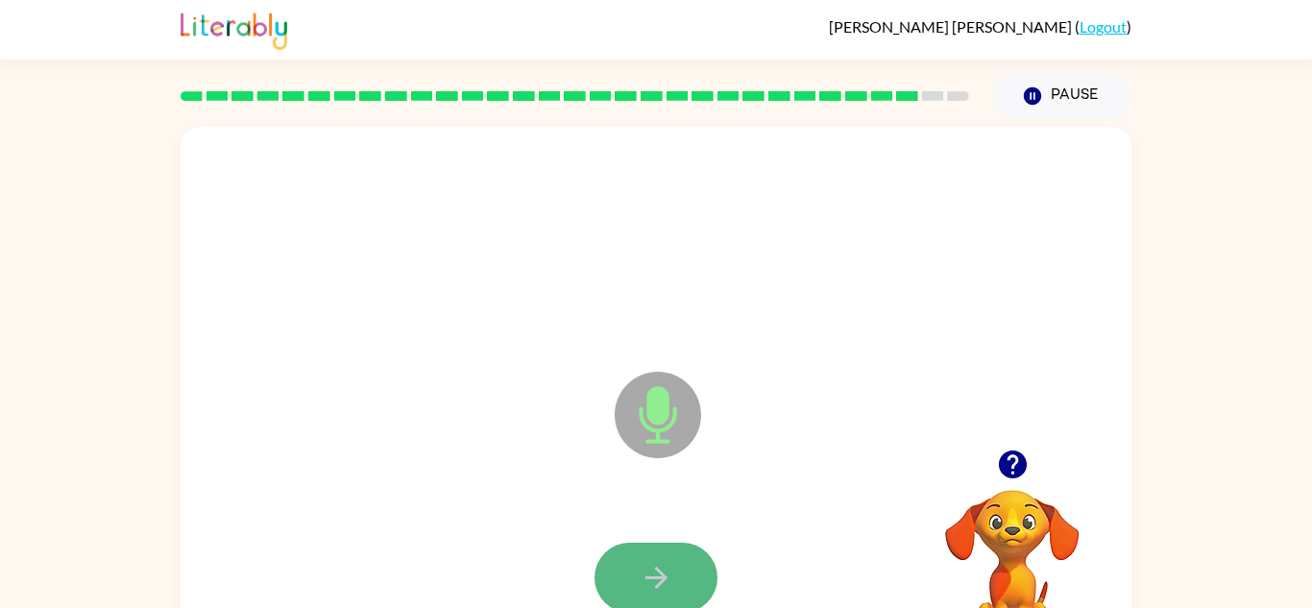
click at [707, 586] on button "button" at bounding box center [655, 577] width 123 height 70
click at [1013, 460] on icon "button" at bounding box center [1012, 464] width 28 height 28
click at [658, 578] on icon "button" at bounding box center [655, 577] width 22 height 22
click at [646, 563] on icon "button" at bounding box center [656, 578] width 34 height 34
click at [647, 565] on icon "button" at bounding box center [656, 578] width 34 height 34
